Goal: Transaction & Acquisition: Register for event/course

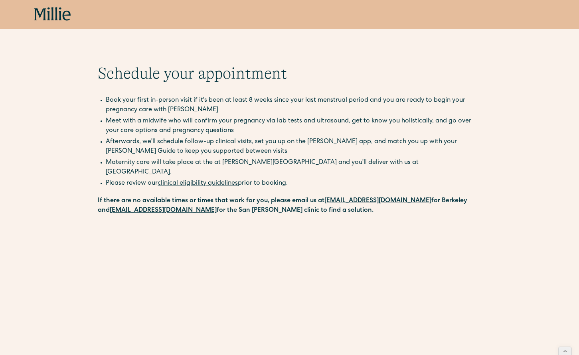
click at [54, 14] on icon at bounding box center [52, 14] width 37 height 14
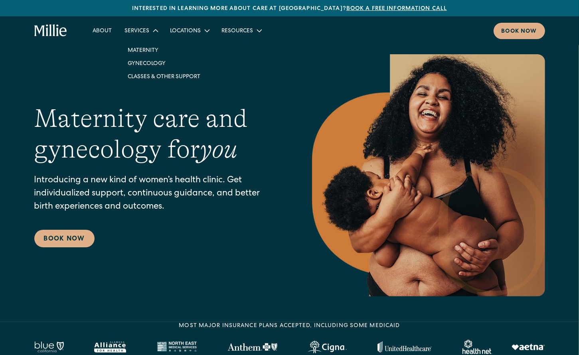
click at [146, 63] on link "Gynecology" at bounding box center [163, 63] width 85 height 13
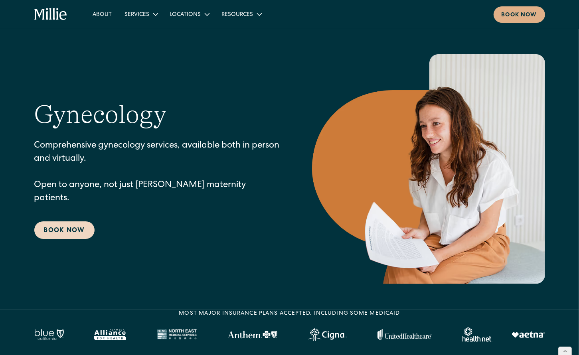
click at [73, 225] on link "Book Now" at bounding box center [64, 230] width 60 height 18
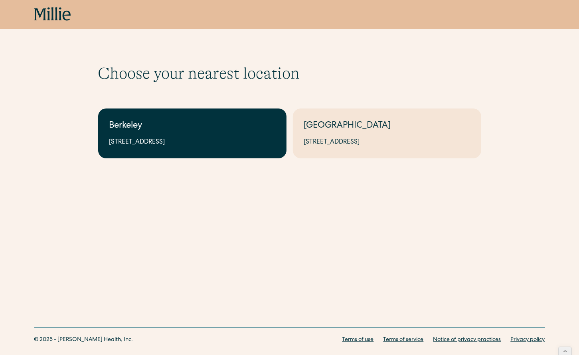
click at [189, 137] on link "Berkeley 2999 Regent St, Suite 524, Berkeley, CA 94705" at bounding box center [192, 133] width 188 height 50
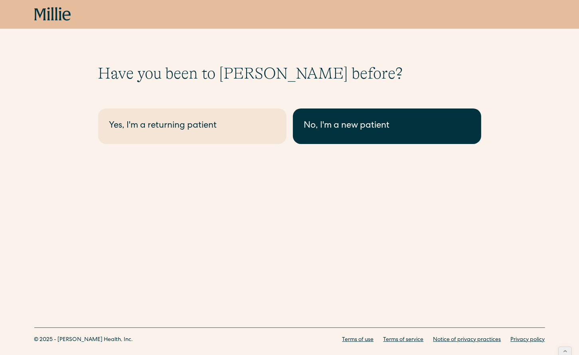
click at [345, 128] on div "No, I'm a new patient" at bounding box center [387, 126] width 166 height 13
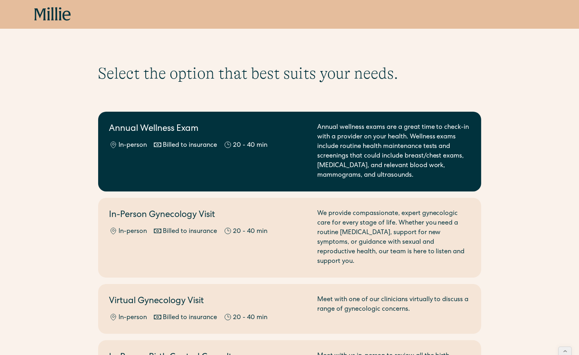
drag, startPoint x: 374, startPoint y: 175, endPoint x: 372, endPoint y: 135, distance: 40.7
click at [372, 136] on div "Annual wellness exams are a great time to check-in with a provider on your heal…" at bounding box center [393, 151] width 153 height 57
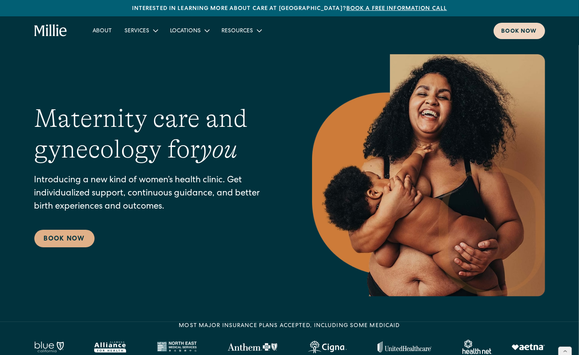
click at [517, 32] on div "Book now" at bounding box center [518, 32] width 35 height 8
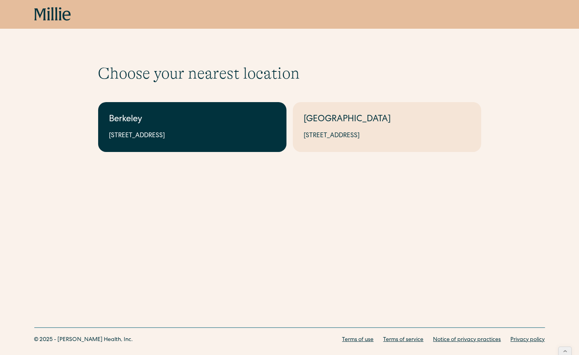
click at [191, 139] on div "2999 Regent St, Suite 524, Berkeley, CA 94705" at bounding box center [192, 136] width 166 height 10
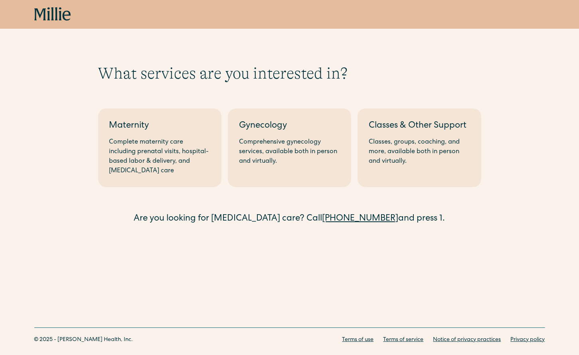
click at [45, 14] on icon at bounding box center [52, 14] width 37 height 14
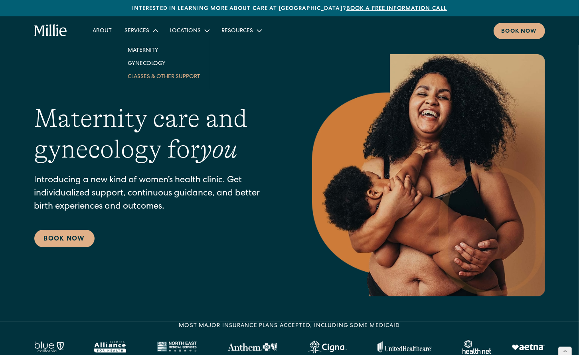
click at [160, 79] on link "Classes & Other Support" at bounding box center [163, 76] width 85 height 13
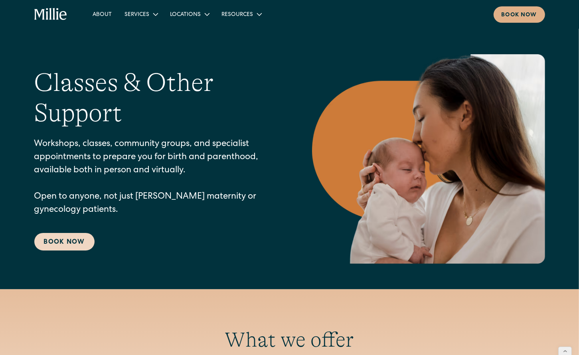
click at [56, 242] on link "Book Now" at bounding box center [64, 242] width 60 height 18
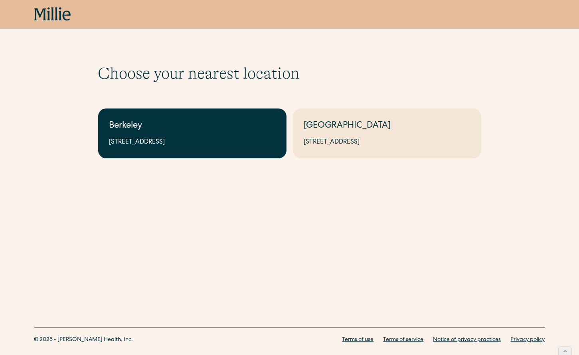
click at [220, 133] on link "Berkeley 2999 Regent St, Suite 524, Berkeley, CA 94705" at bounding box center [192, 133] width 188 height 50
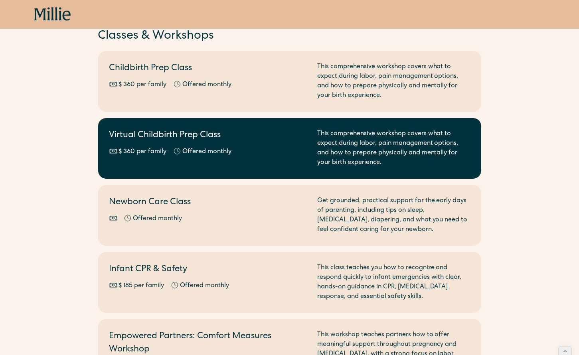
scroll to position [100, 0]
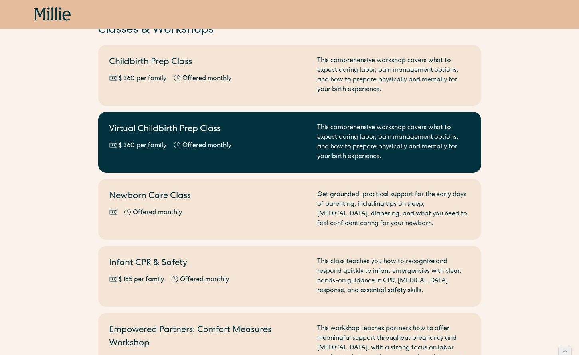
click at [290, 205] on div "Newborn Care Class Offered monthly Every other month" at bounding box center [208, 209] width 198 height 38
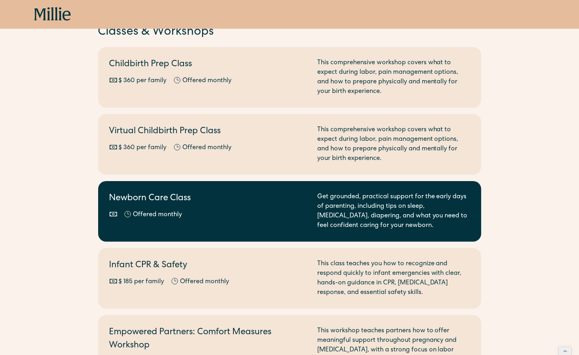
scroll to position [87, 0]
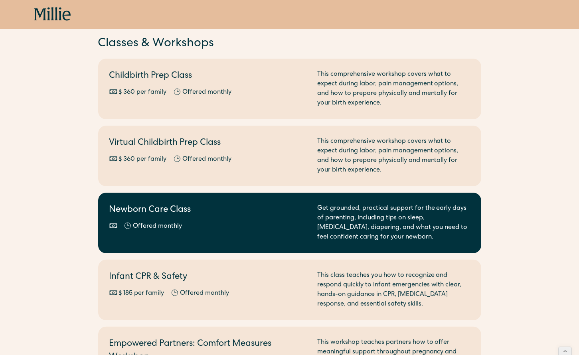
click at [191, 224] on div "Offered monthly Every other month" at bounding box center [208, 227] width 198 height 10
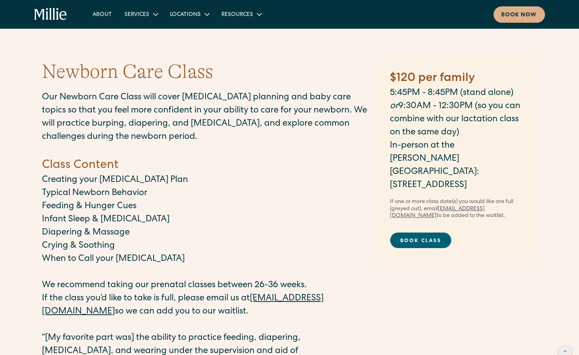
click at [424, 232] on link "Book Class" at bounding box center [420, 240] width 61 height 16
